Goal: Check status: Check status

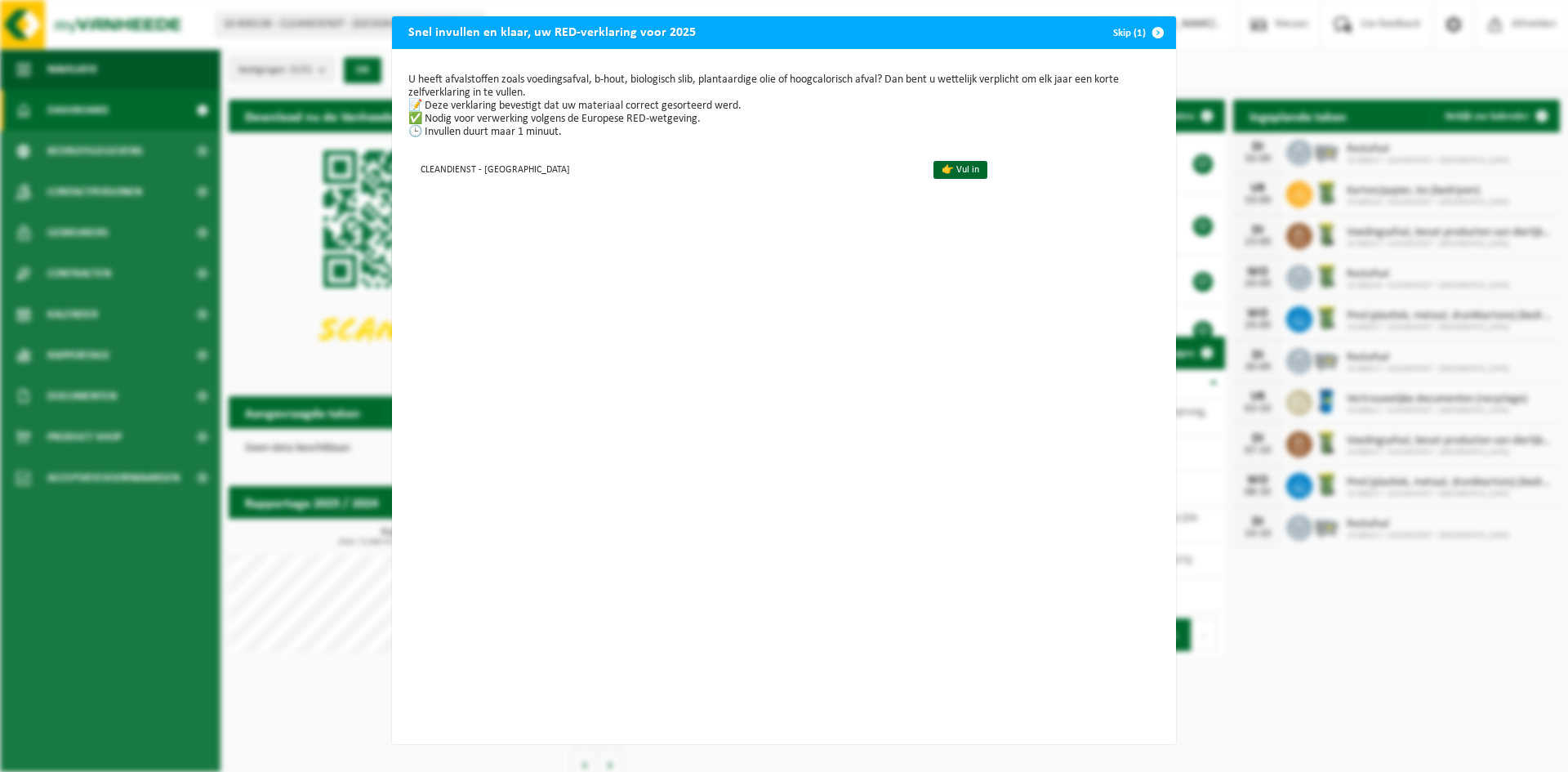
click at [1158, 34] on span "button" at bounding box center [1158, 32] width 33 height 33
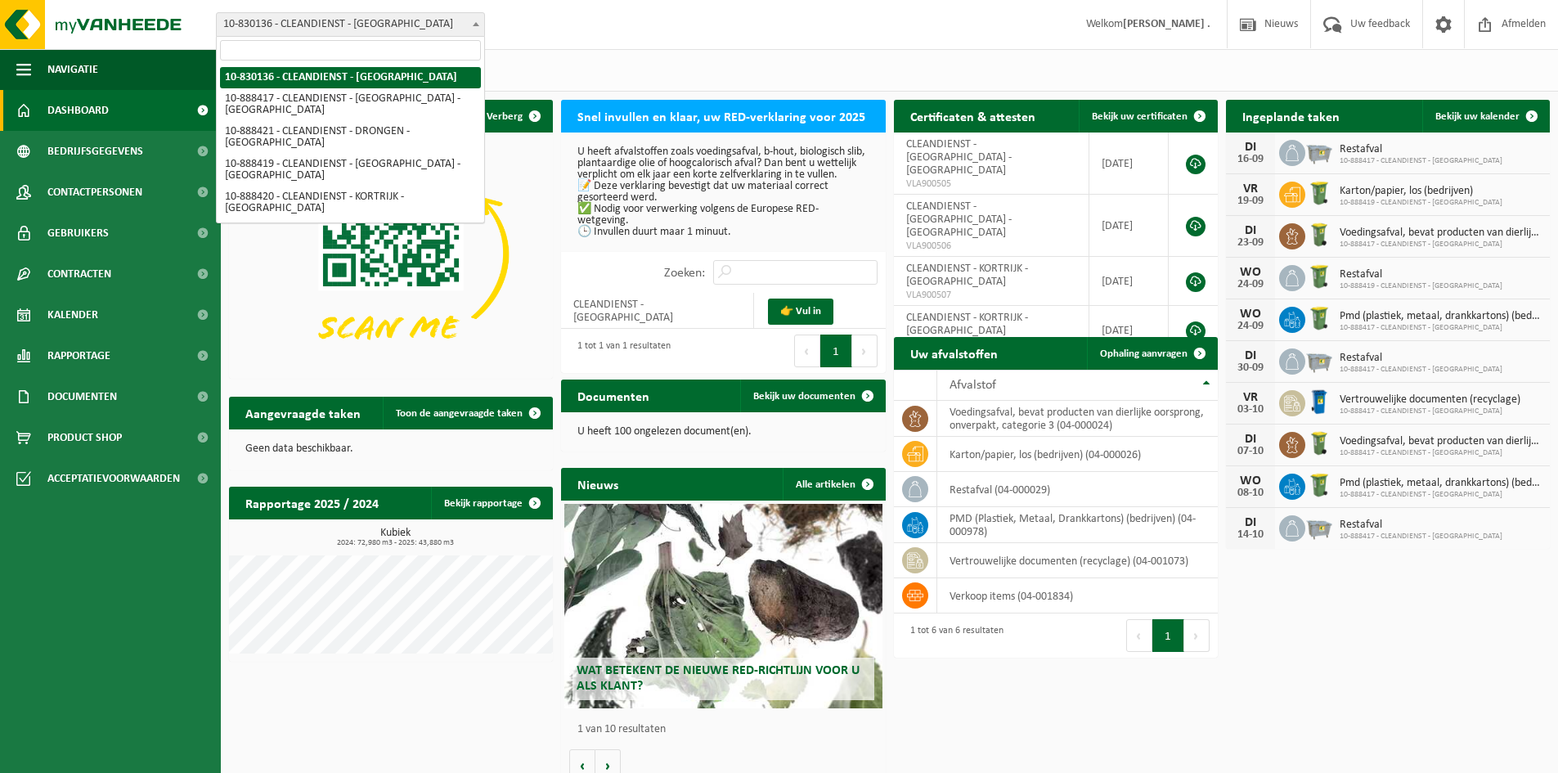
click at [469, 21] on span at bounding box center [476, 23] width 16 height 21
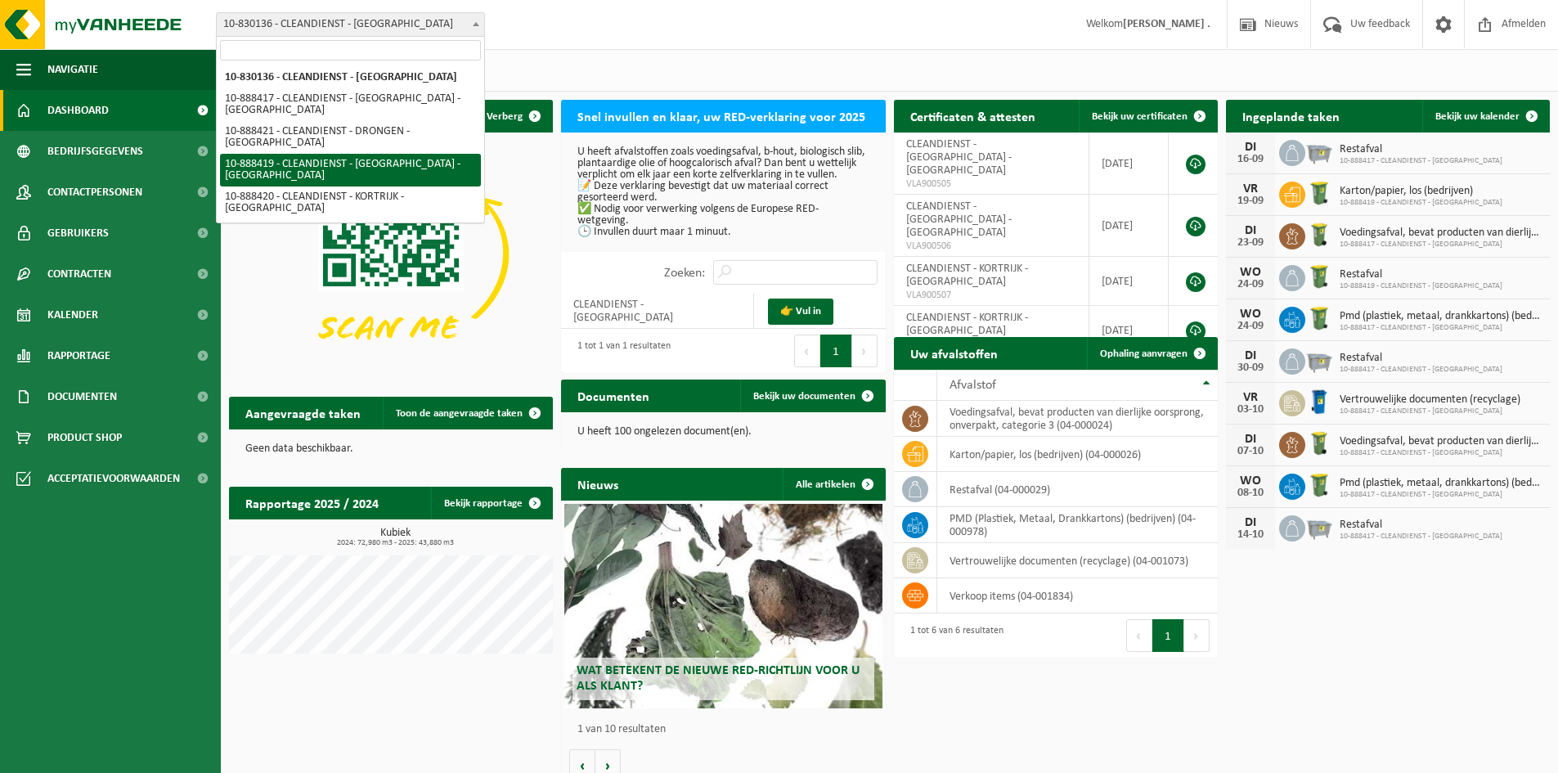
select select "115327"
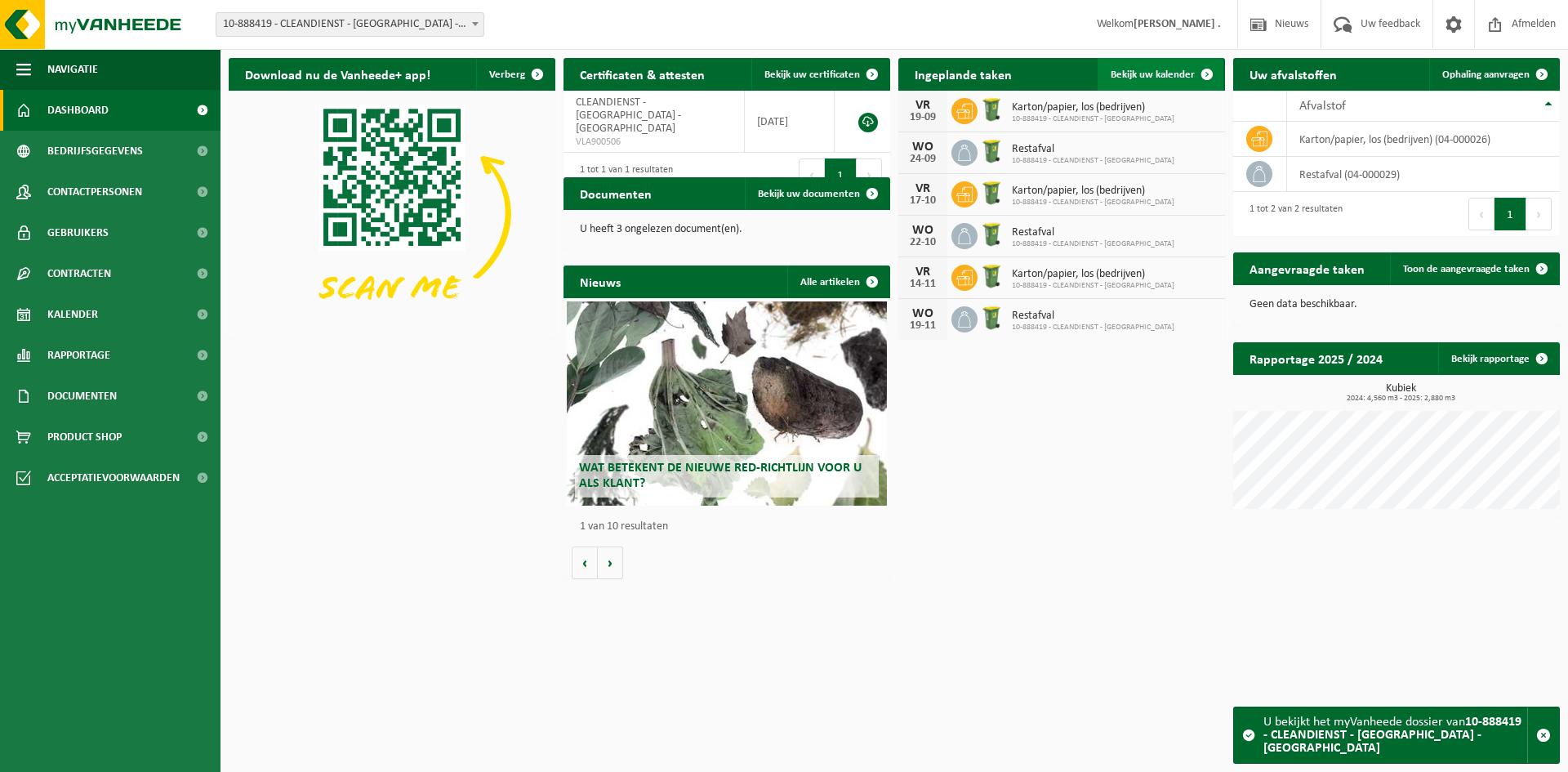
click at [1155, 70] on span "Bekijk uw kalender" at bounding box center [1153, 75] width 84 height 11
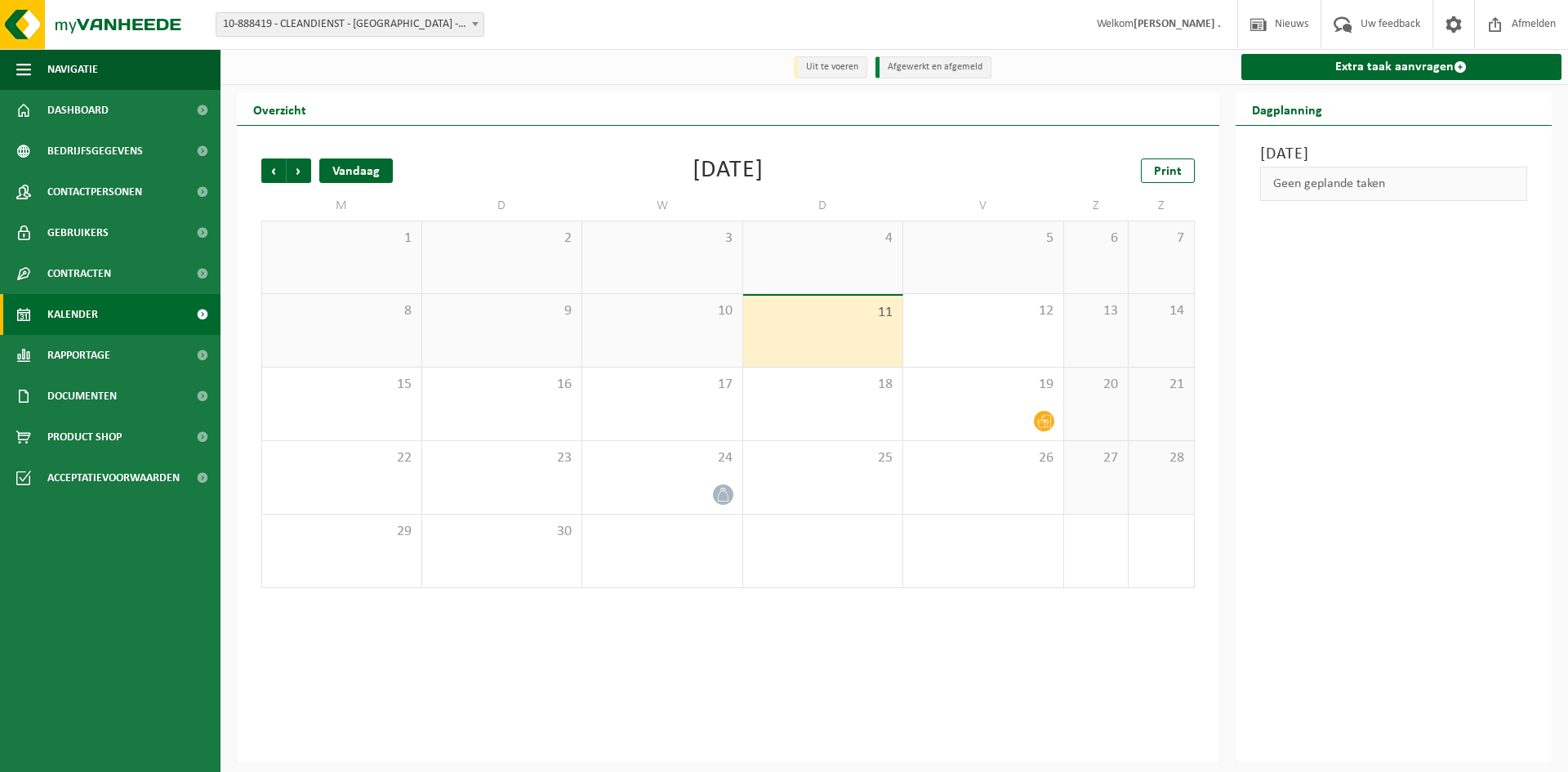
click at [334, 175] on div "Vandaag" at bounding box center [357, 171] width 74 height 25
click at [357, 170] on div "Vandaag" at bounding box center [357, 171] width 74 height 25
click at [276, 173] on span "Vorige" at bounding box center [274, 171] width 25 height 25
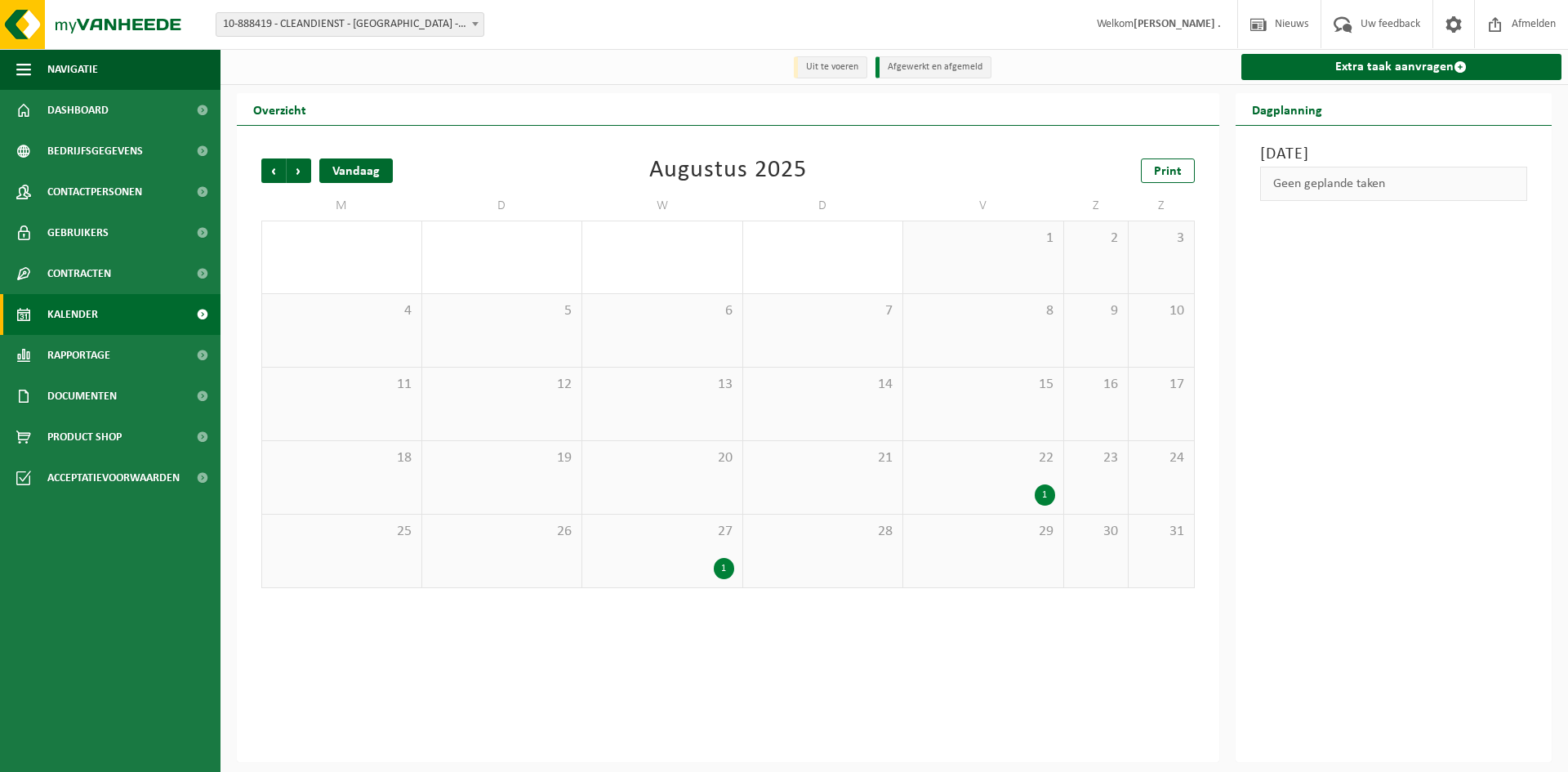
click at [353, 173] on div "Vandaag" at bounding box center [357, 171] width 74 height 25
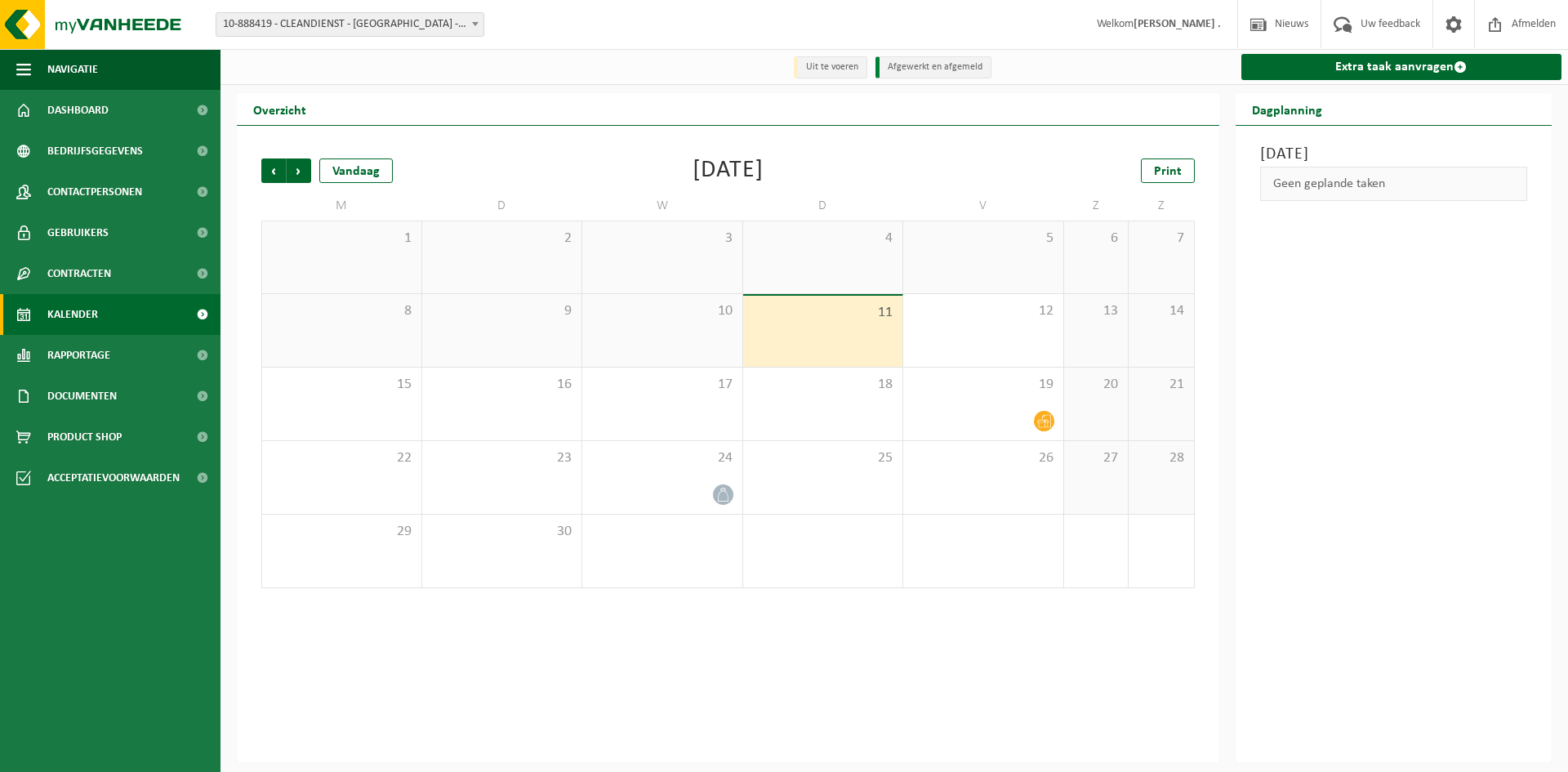
click at [1284, 112] on h2 "Dagplanning" at bounding box center [1286, 109] width 103 height 32
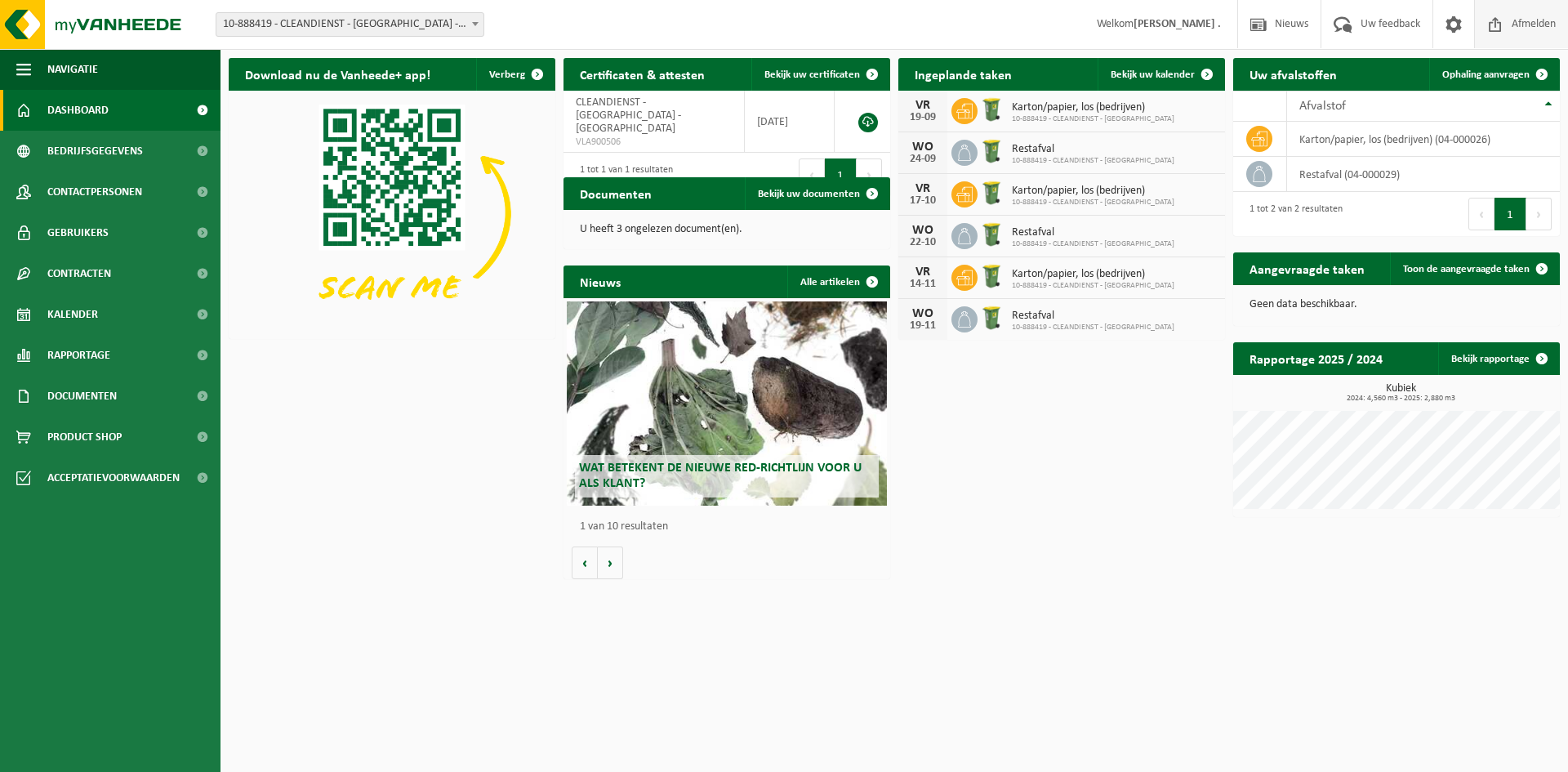
click at [1538, 25] on span "Afmelden" at bounding box center [1533, 24] width 52 height 48
